Goal: Task Accomplishment & Management: Manage account settings

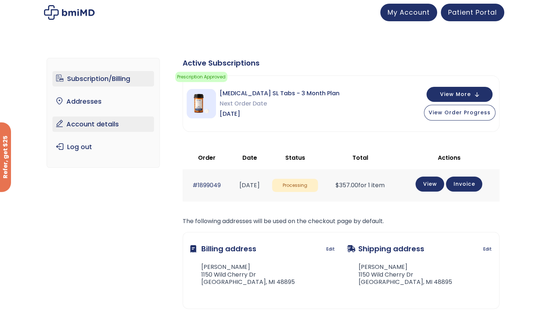
click at [111, 123] on link "Account details" at bounding box center [103, 124] width 102 height 15
